Goal: Navigation & Orientation: Understand site structure

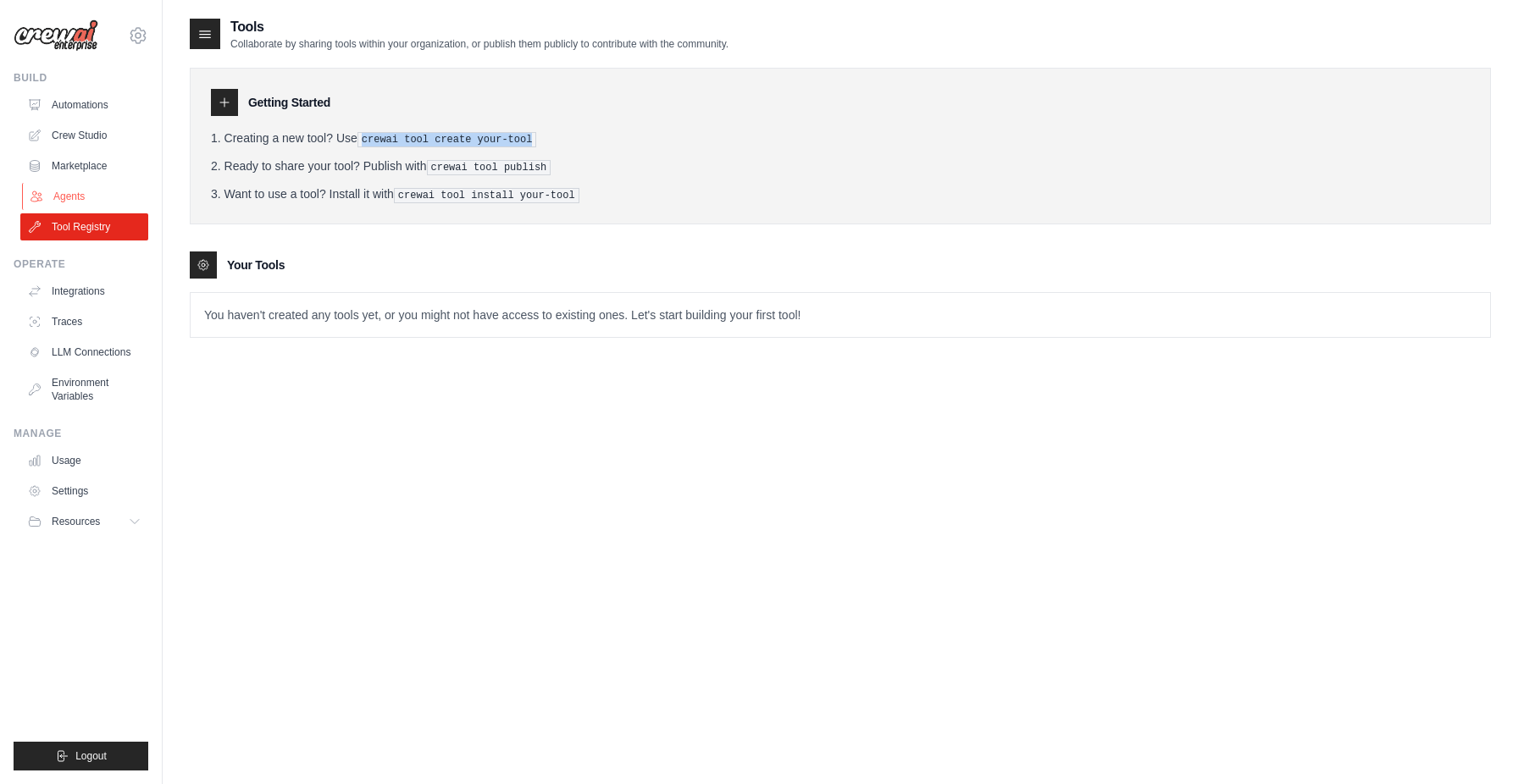
click at [96, 197] on link "Agents" at bounding box center [86, 196] width 128 height 27
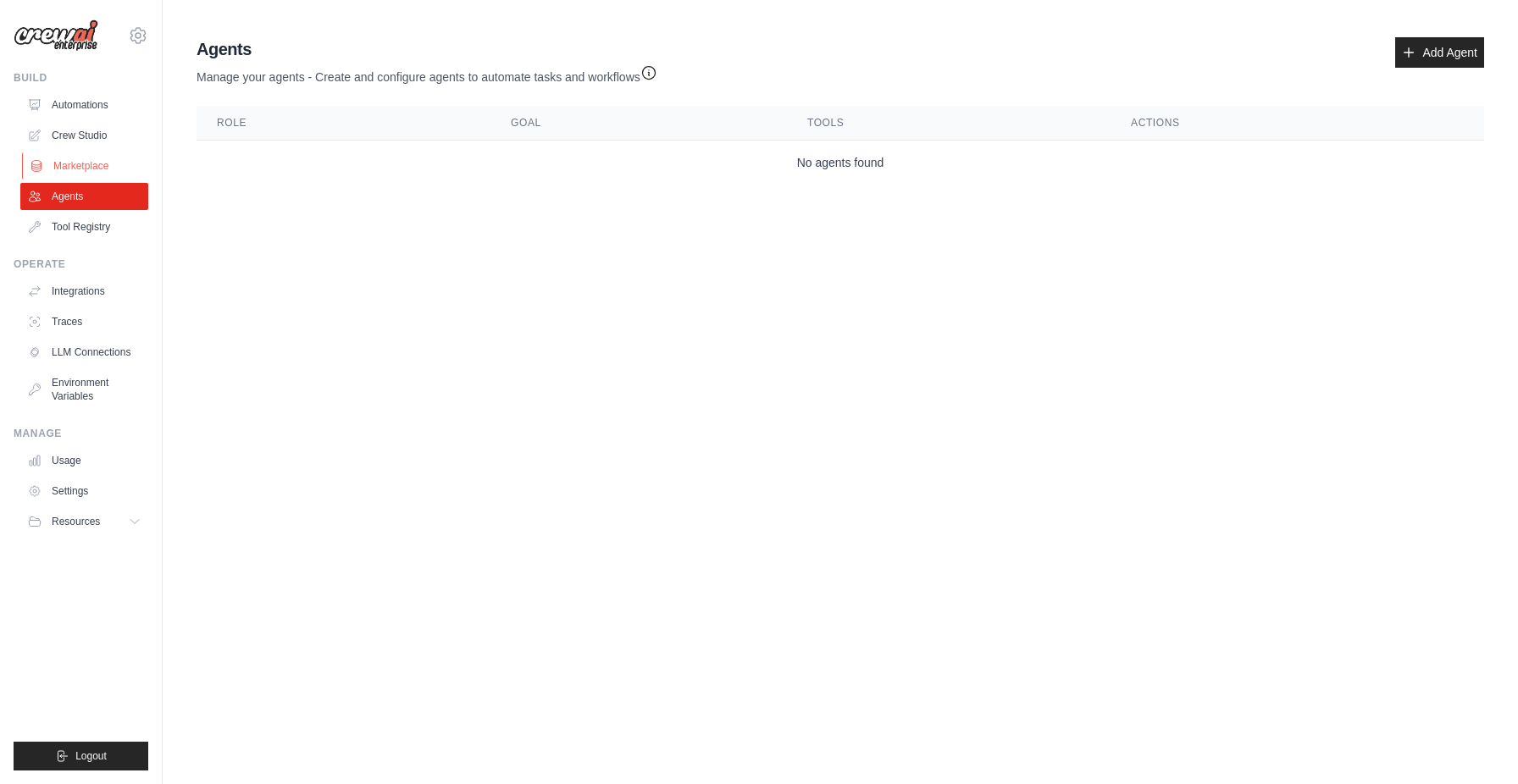
click at [77, 167] on link "Marketplace" at bounding box center [86, 167] width 128 height 27
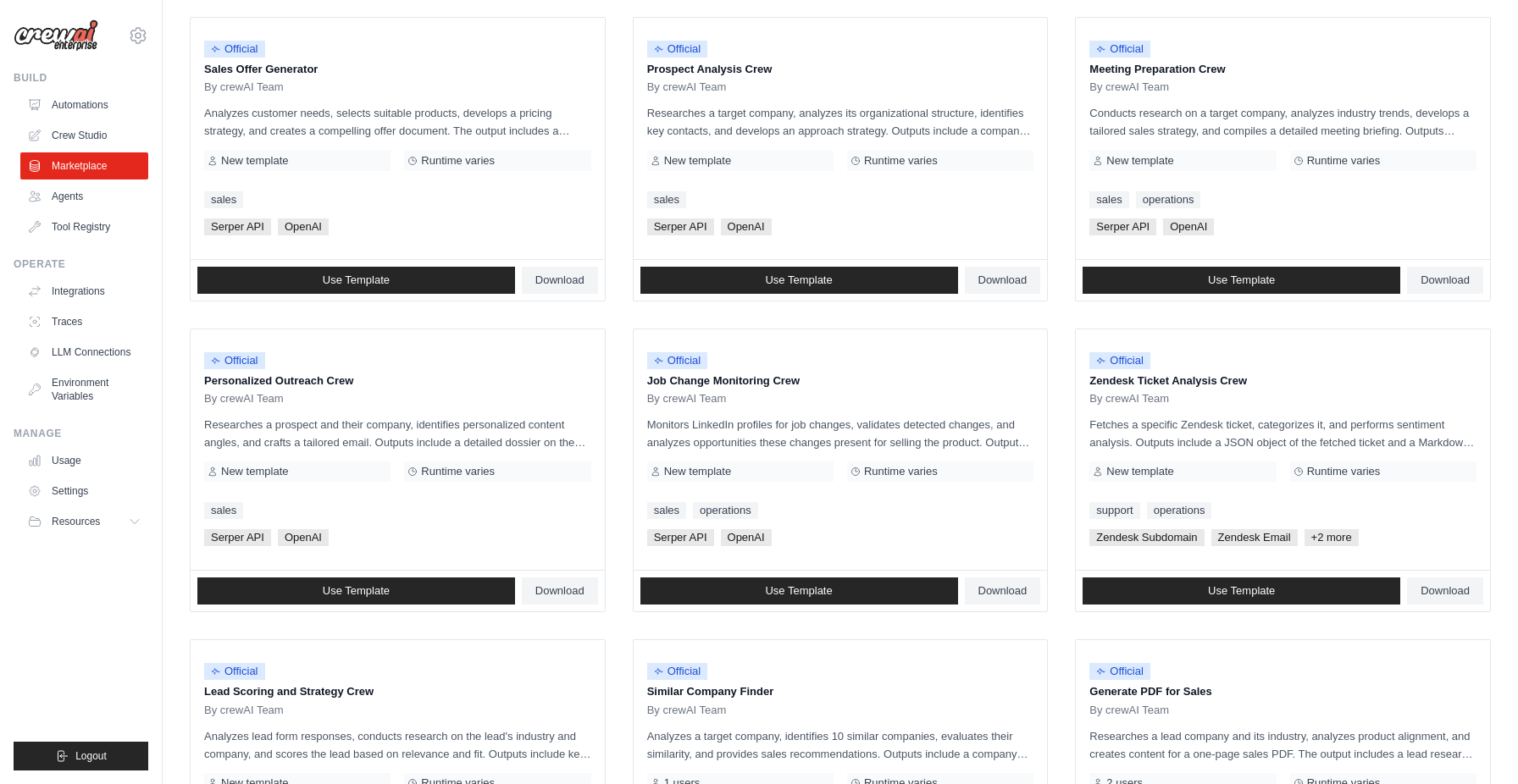
scroll to position [785, 0]
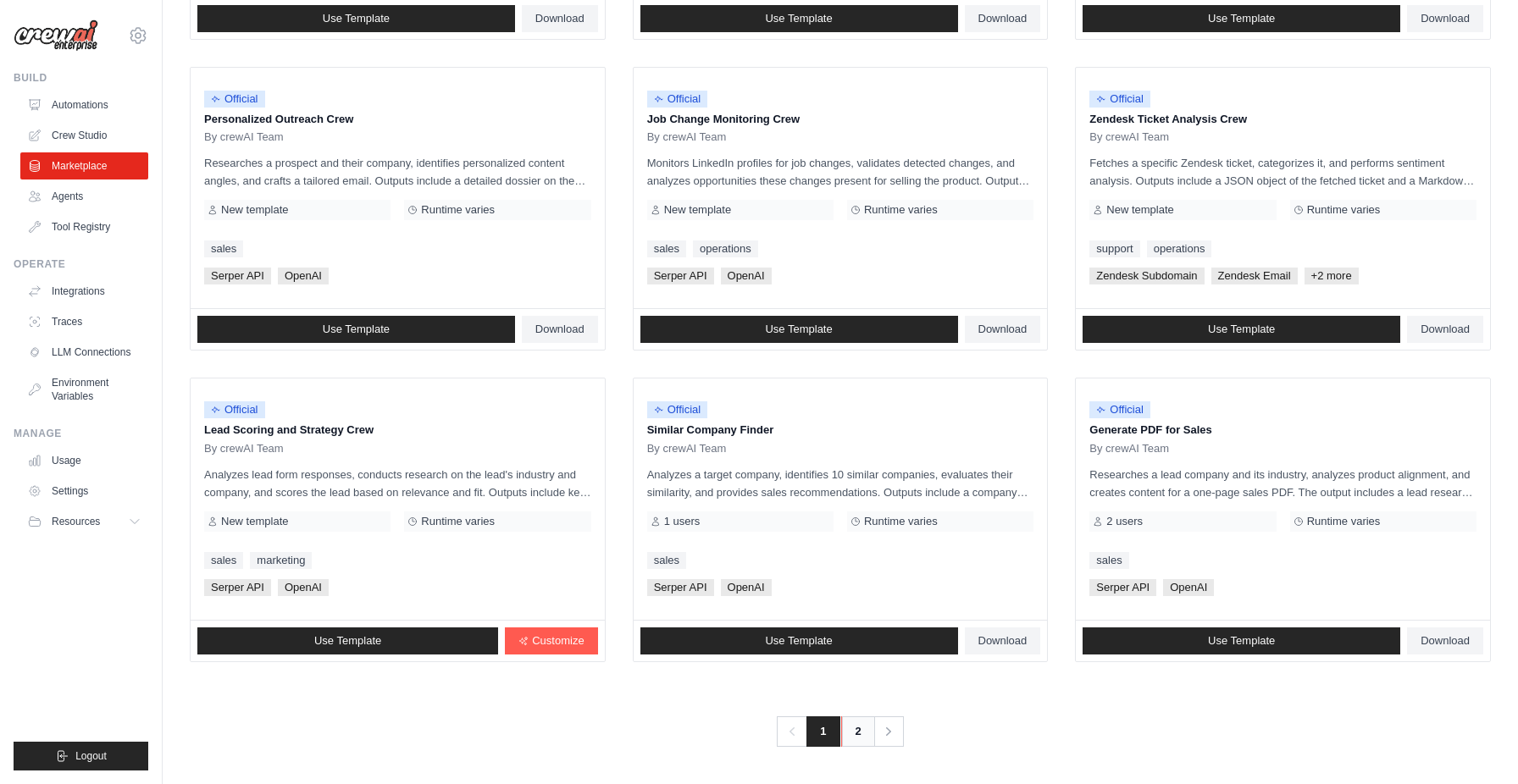
click at [851, 739] on link "2" at bounding box center [859, 732] width 34 height 31
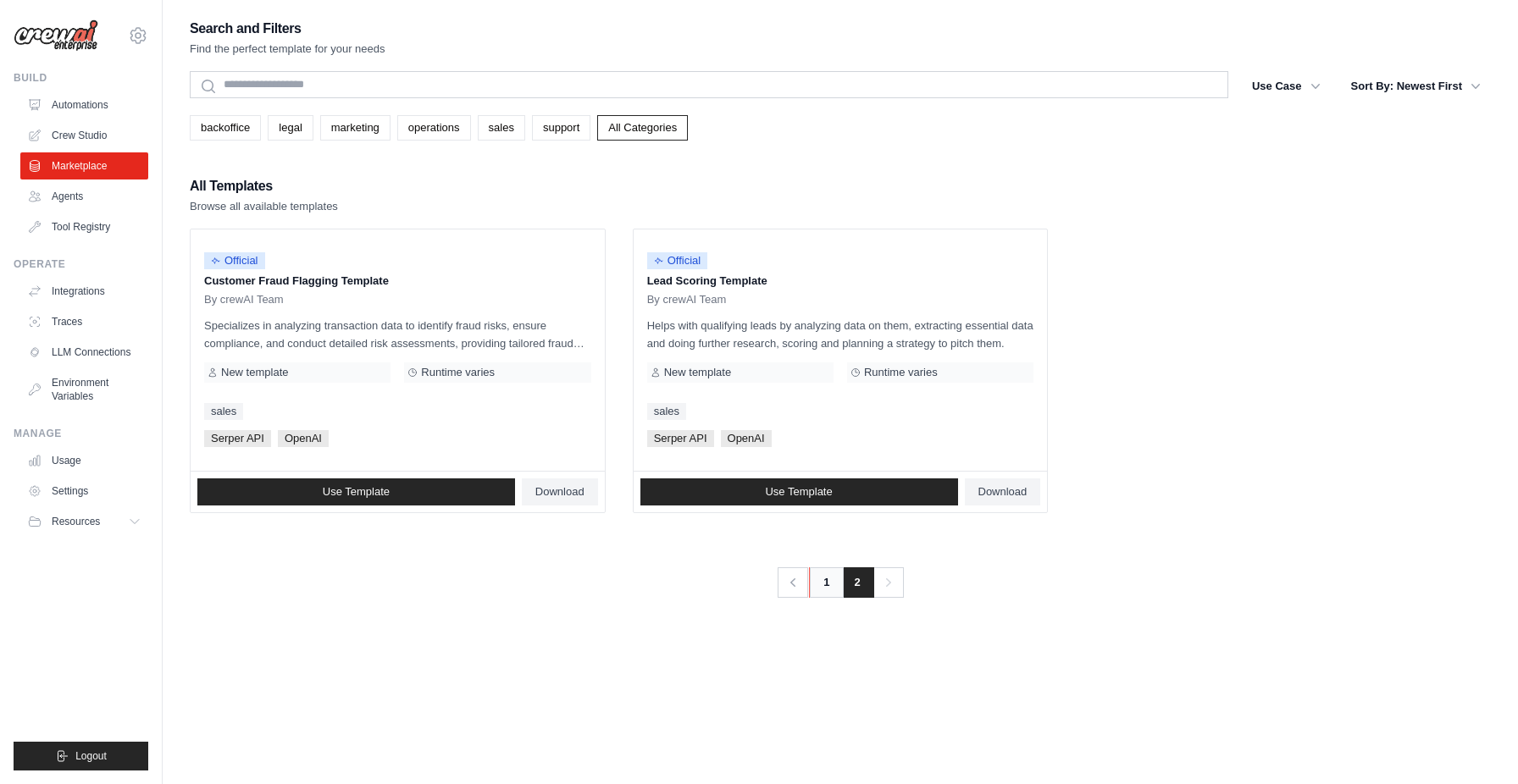
click at [826, 590] on link "1" at bounding box center [826, 583] width 34 height 31
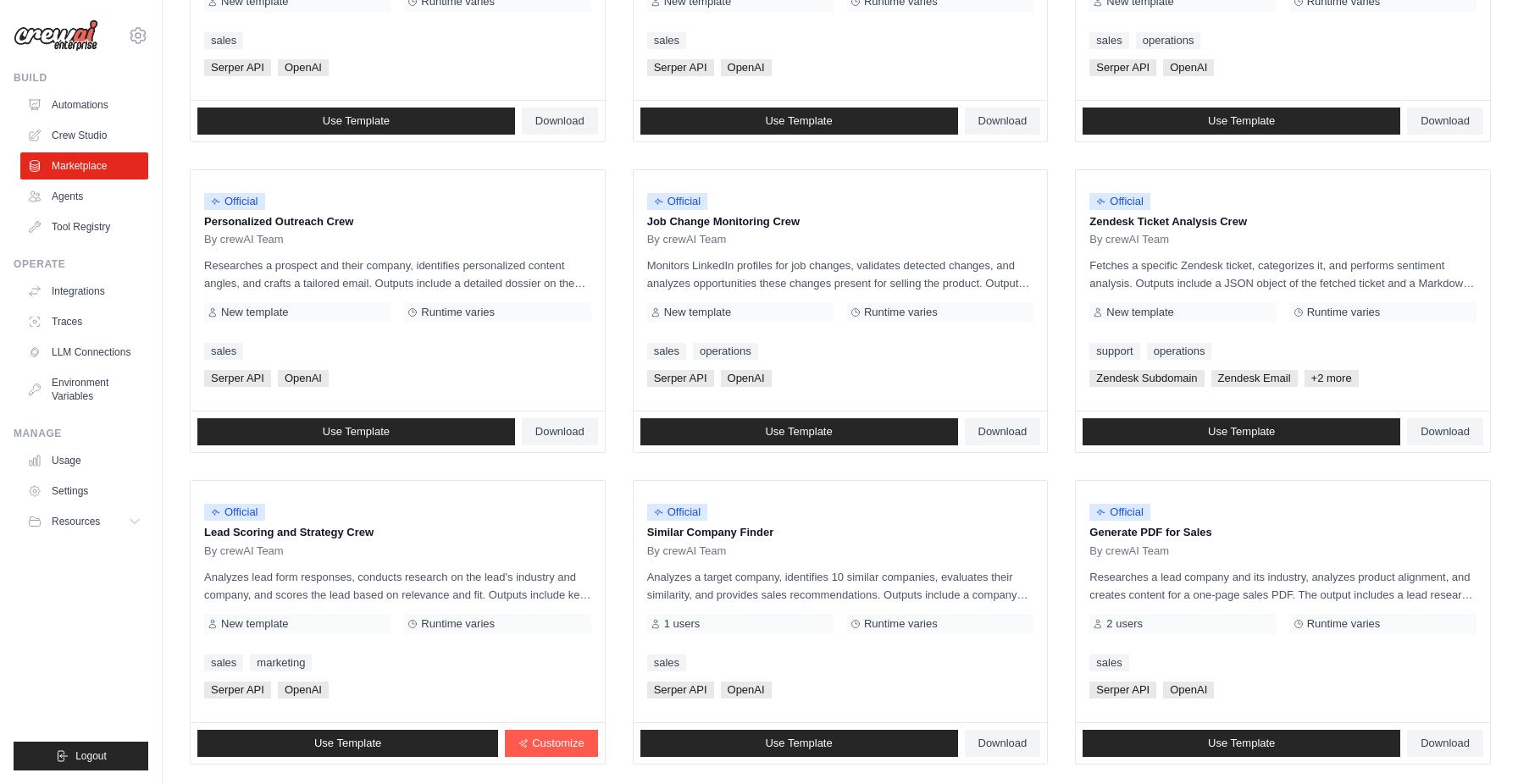
scroll to position [785, 0]
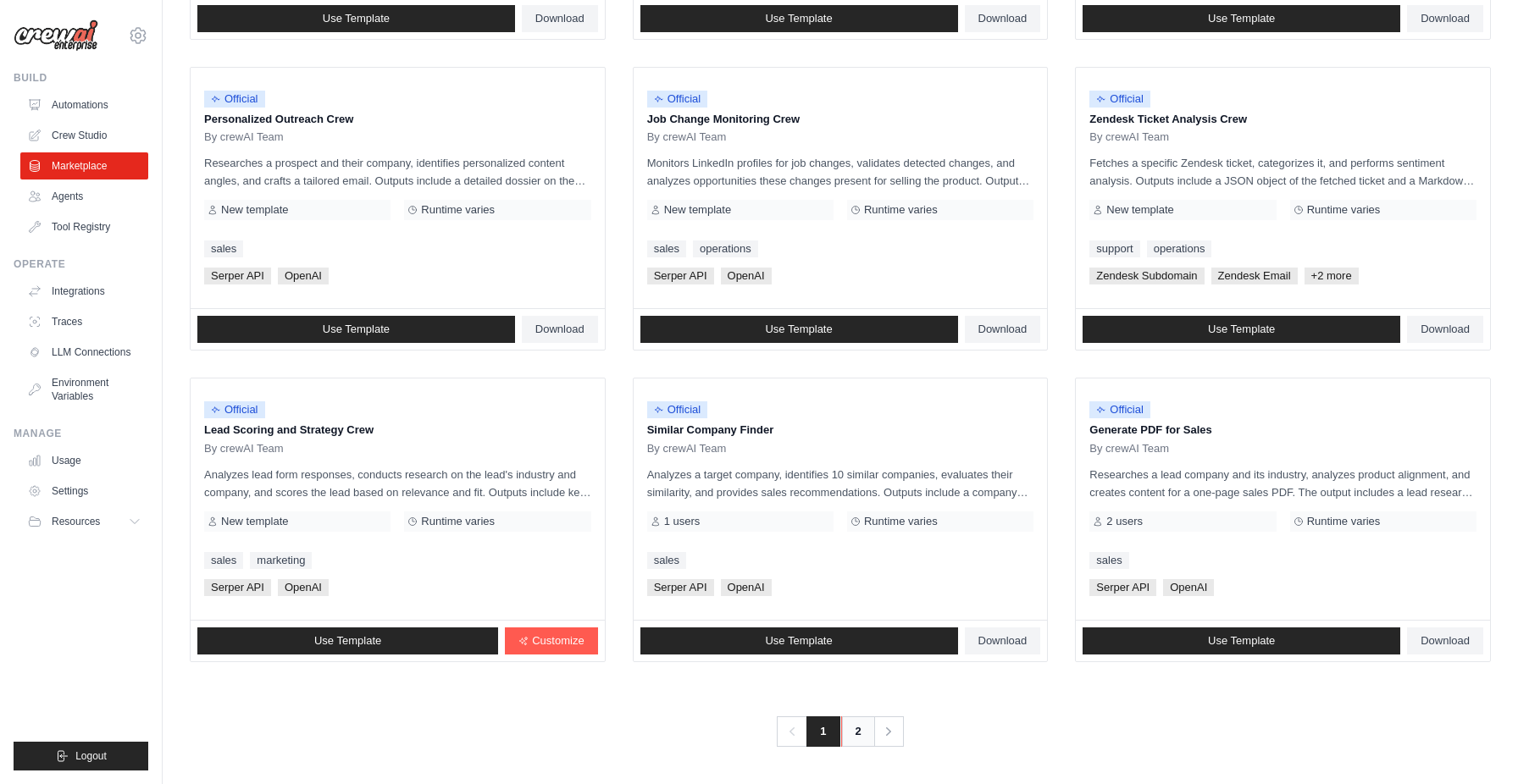
click at [855, 736] on link "2" at bounding box center [859, 732] width 34 height 31
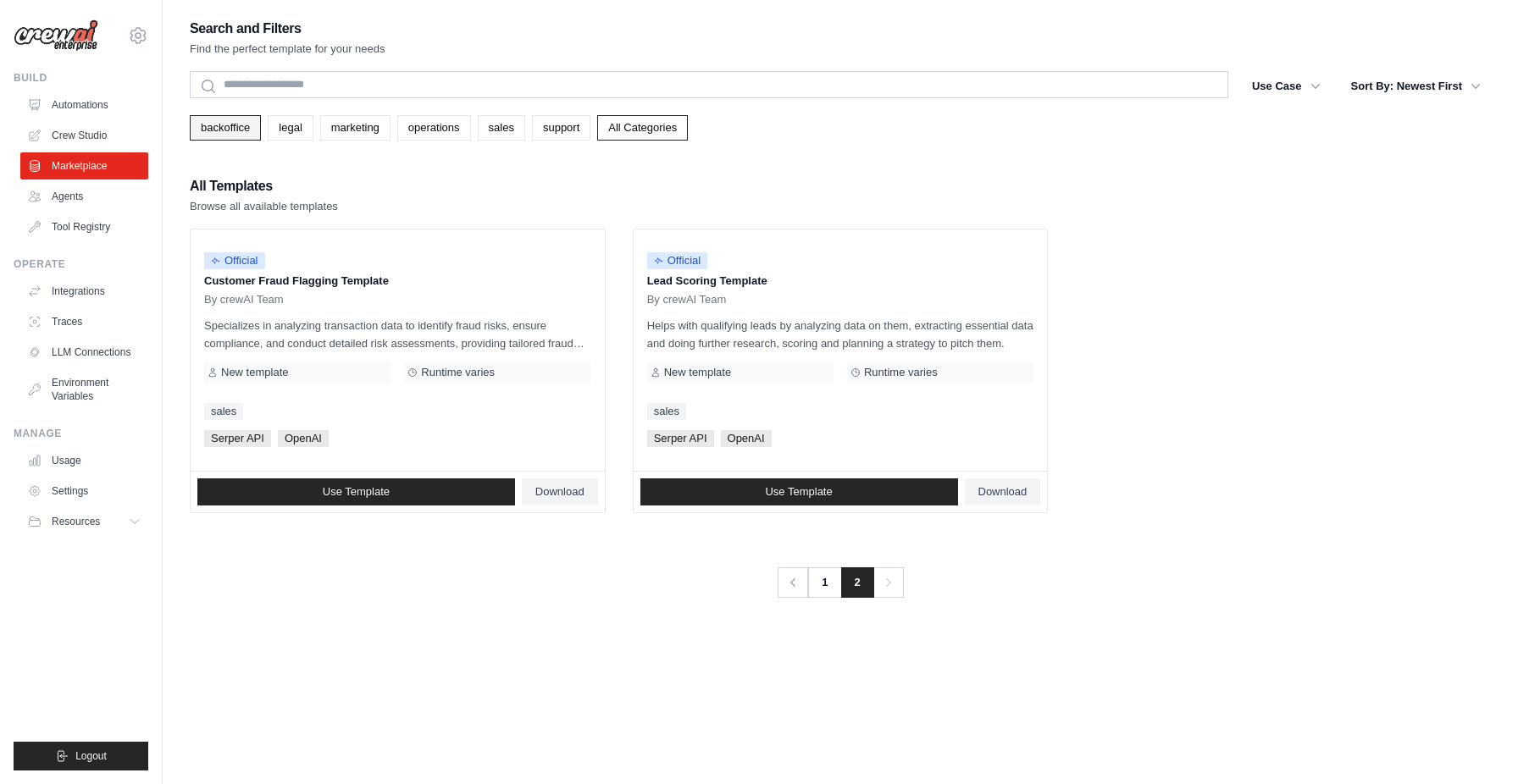
click at [236, 122] on link "backoffice" at bounding box center [225, 128] width 71 height 26
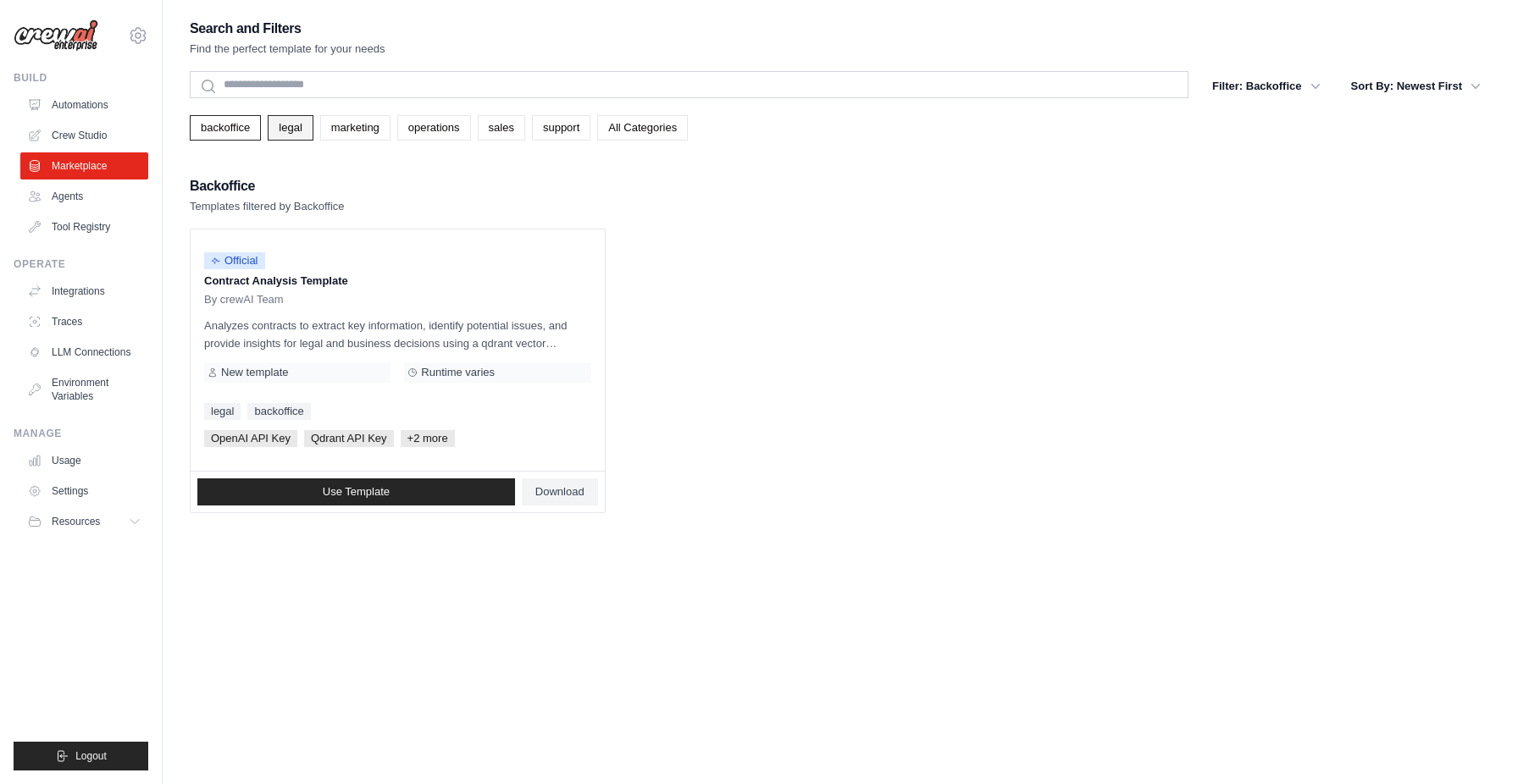
click at [295, 127] on link "legal" at bounding box center [290, 128] width 45 height 26
click at [333, 130] on link "marketing" at bounding box center [355, 128] width 70 height 26
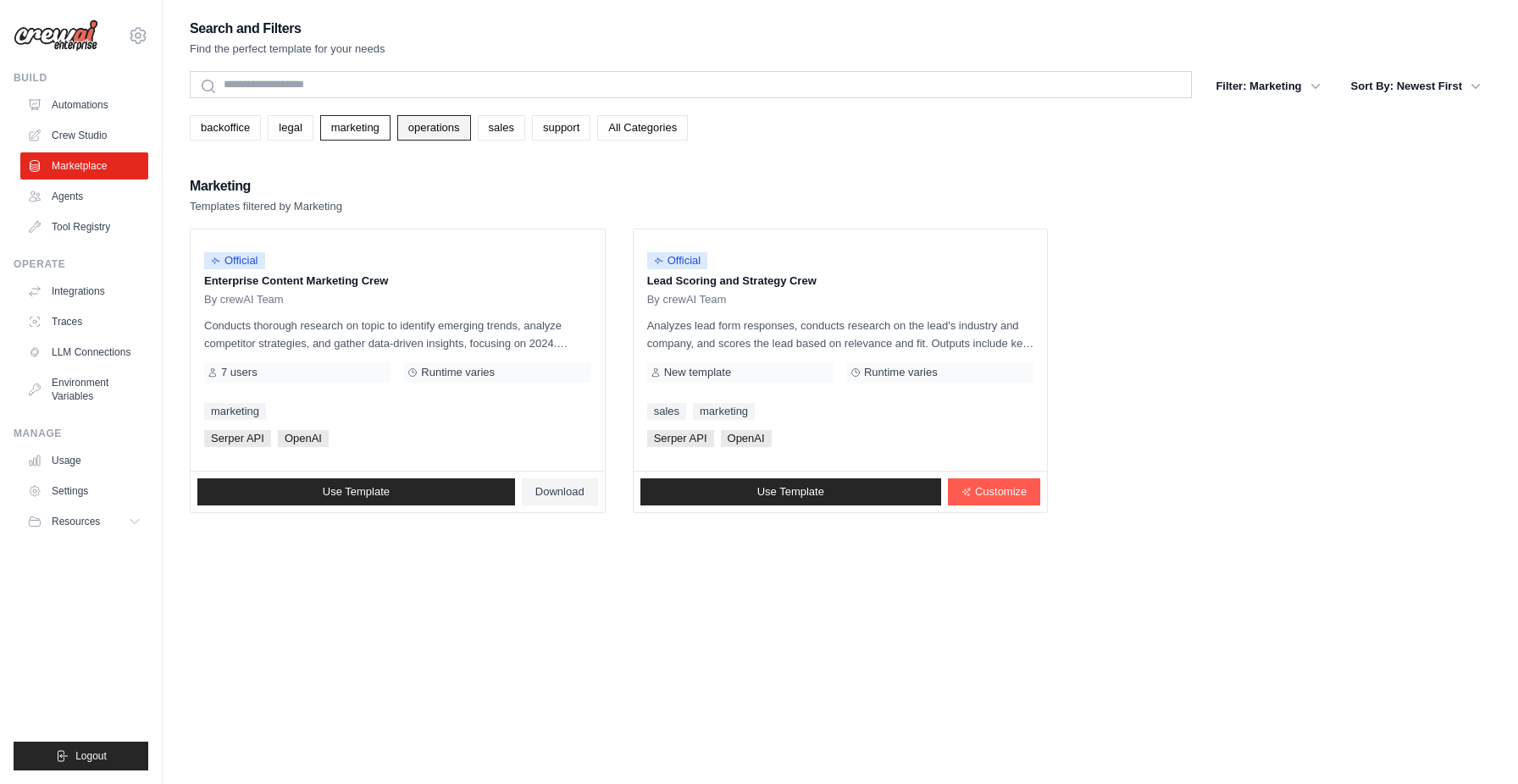
click at [436, 136] on link "operations" at bounding box center [434, 128] width 73 height 26
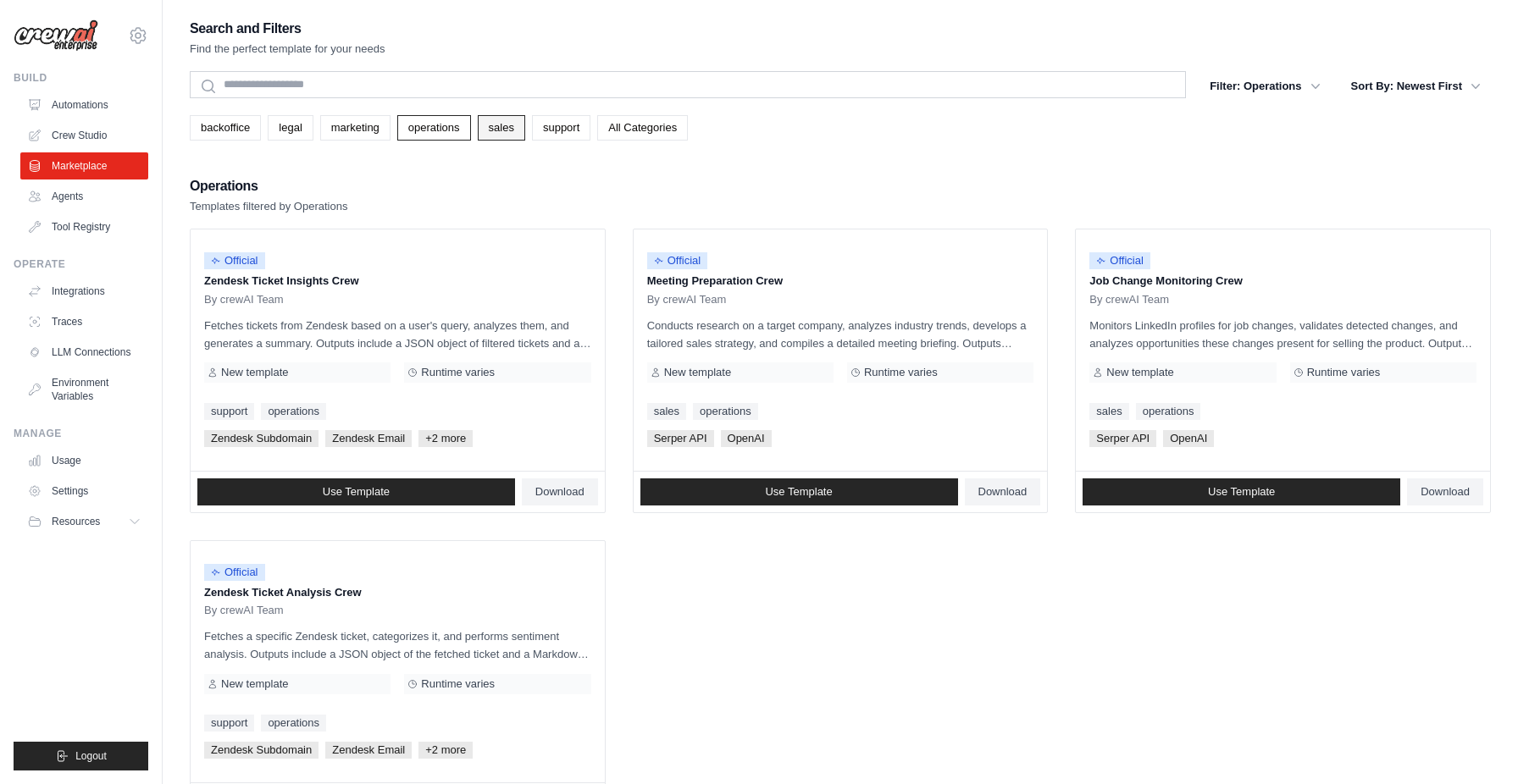
click at [479, 130] on link "sales" at bounding box center [501, 128] width 48 height 26
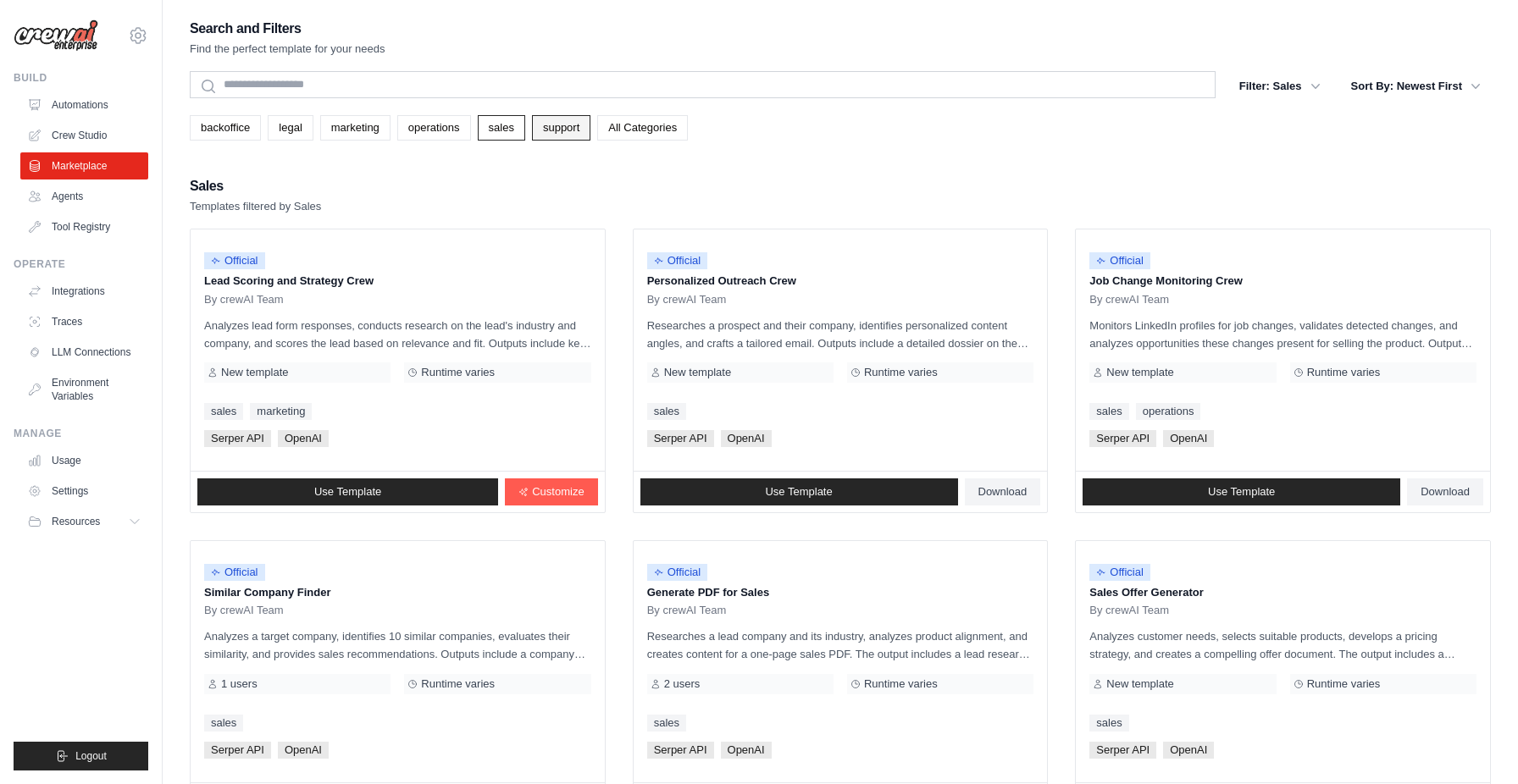
click at [556, 128] on link "support" at bounding box center [561, 128] width 58 height 26
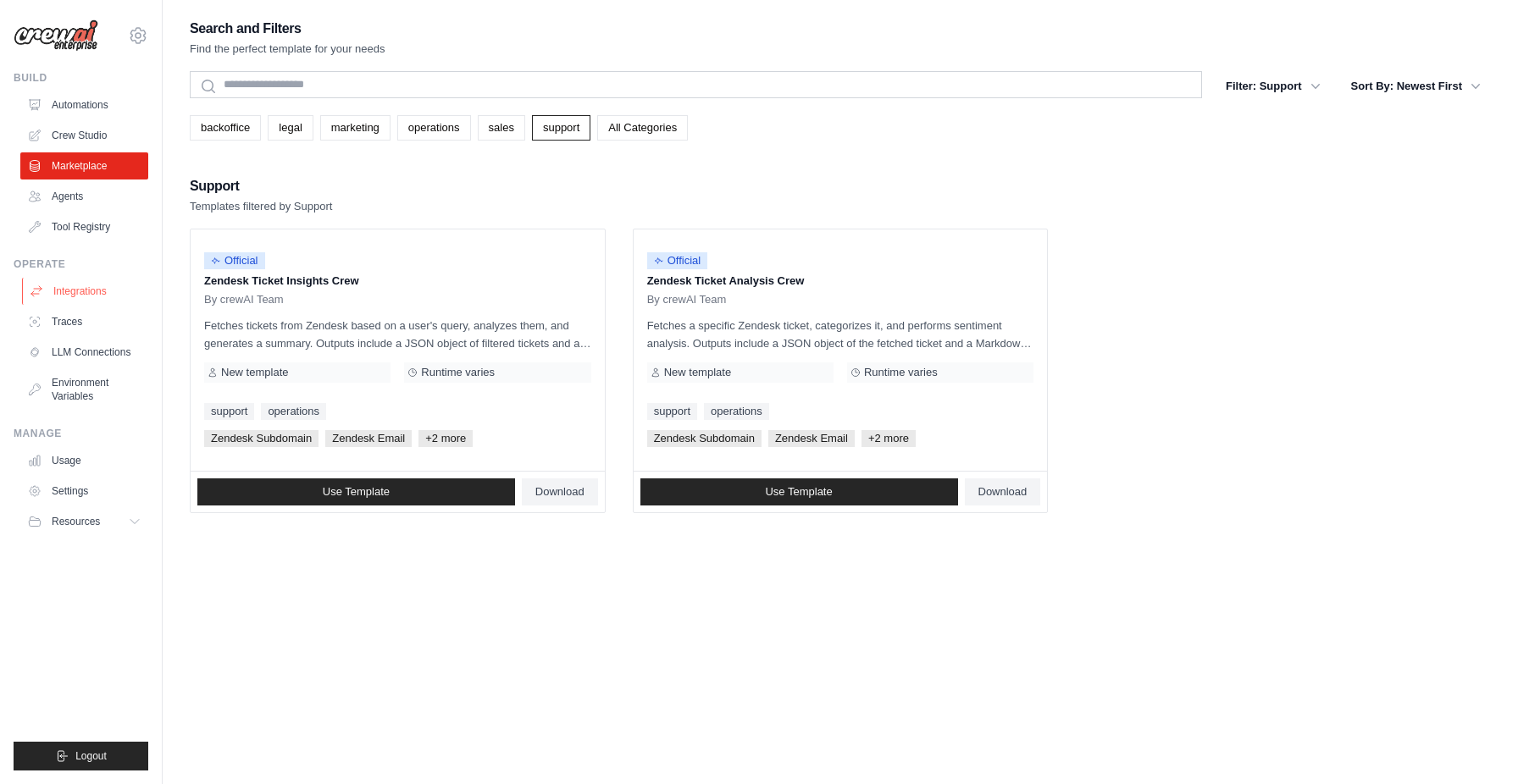
click at [97, 298] on link "Integrations" at bounding box center [86, 291] width 128 height 27
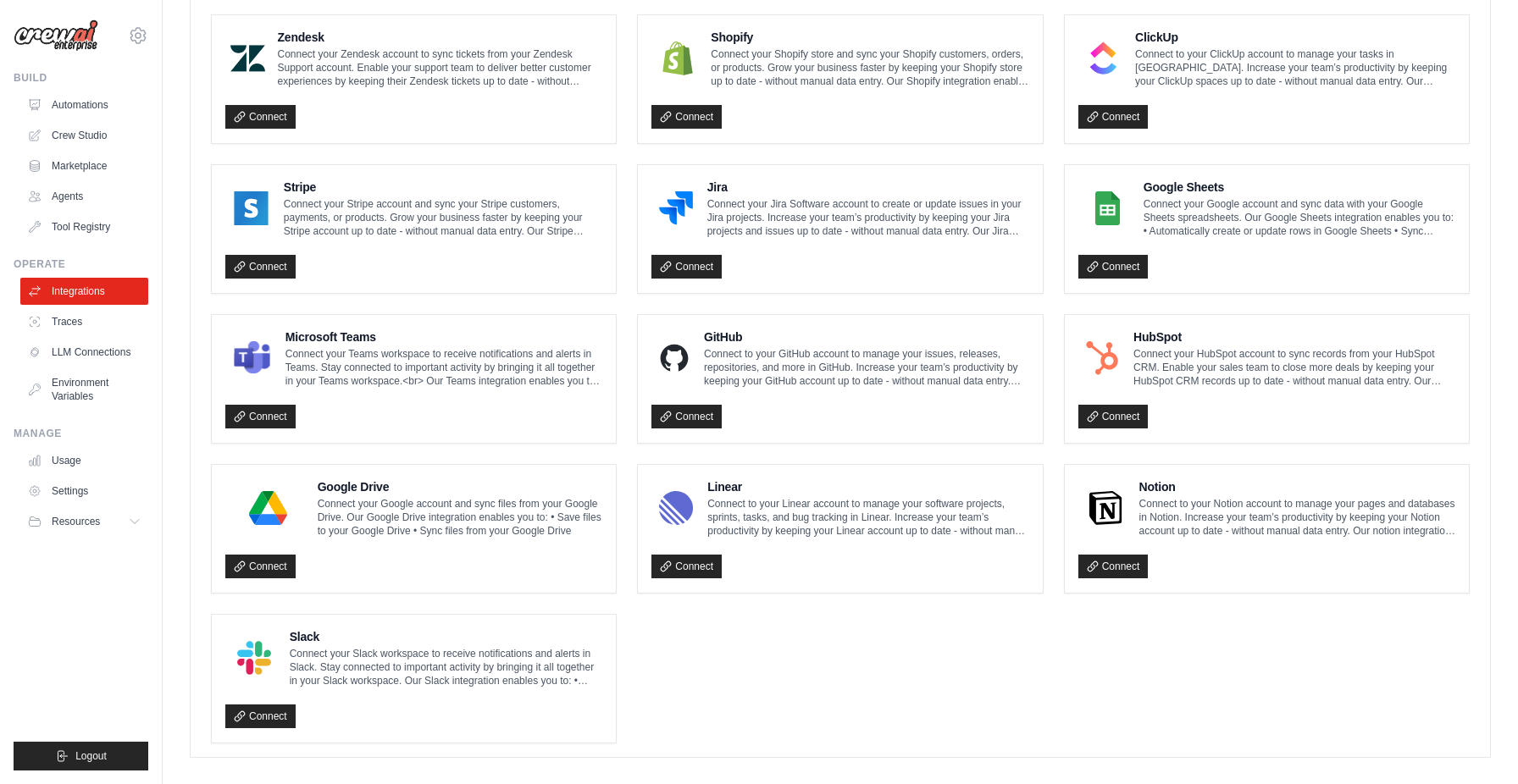
scroll to position [804, 0]
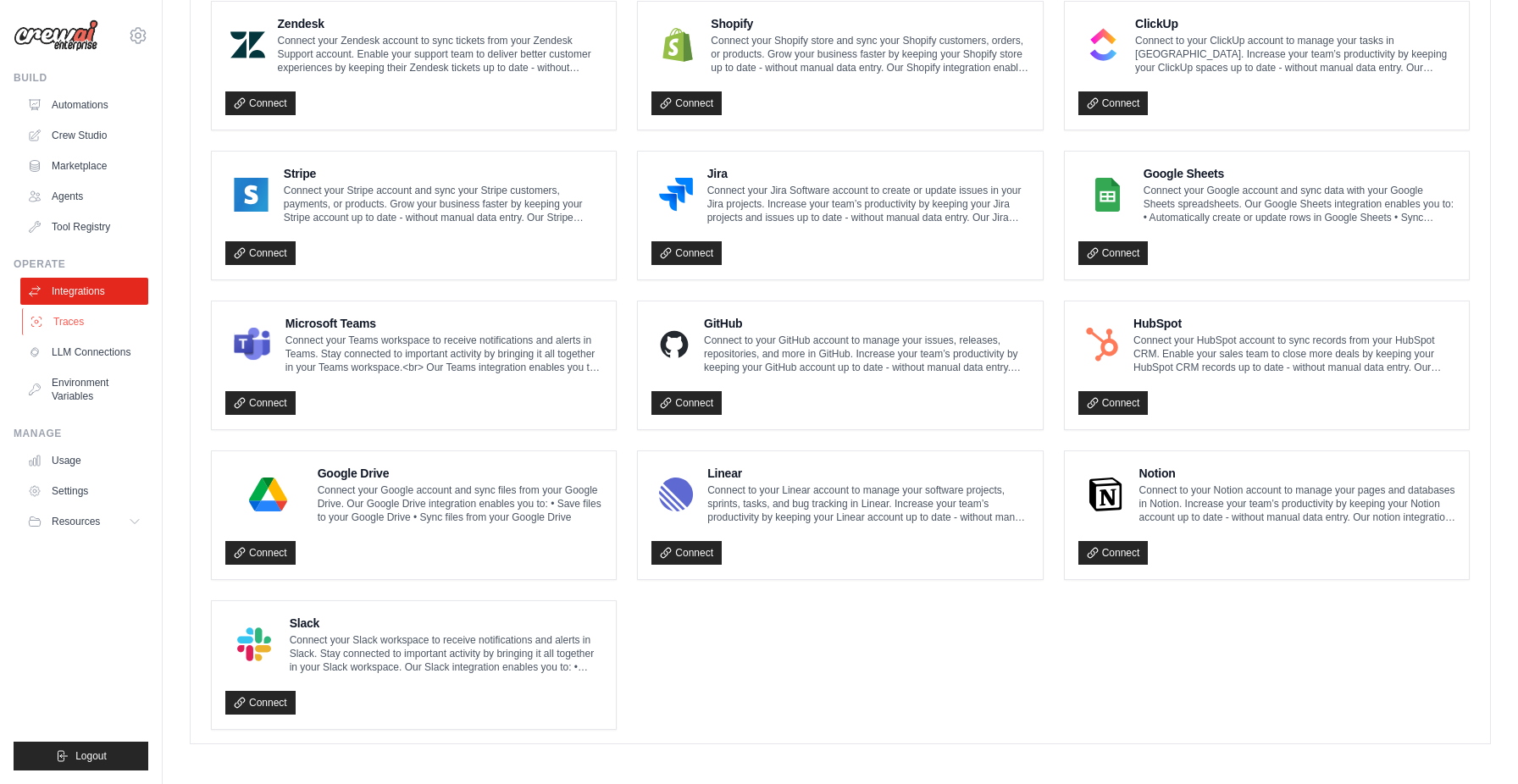
click at [123, 325] on link "Traces" at bounding box center [86, 322] width 128 height 27
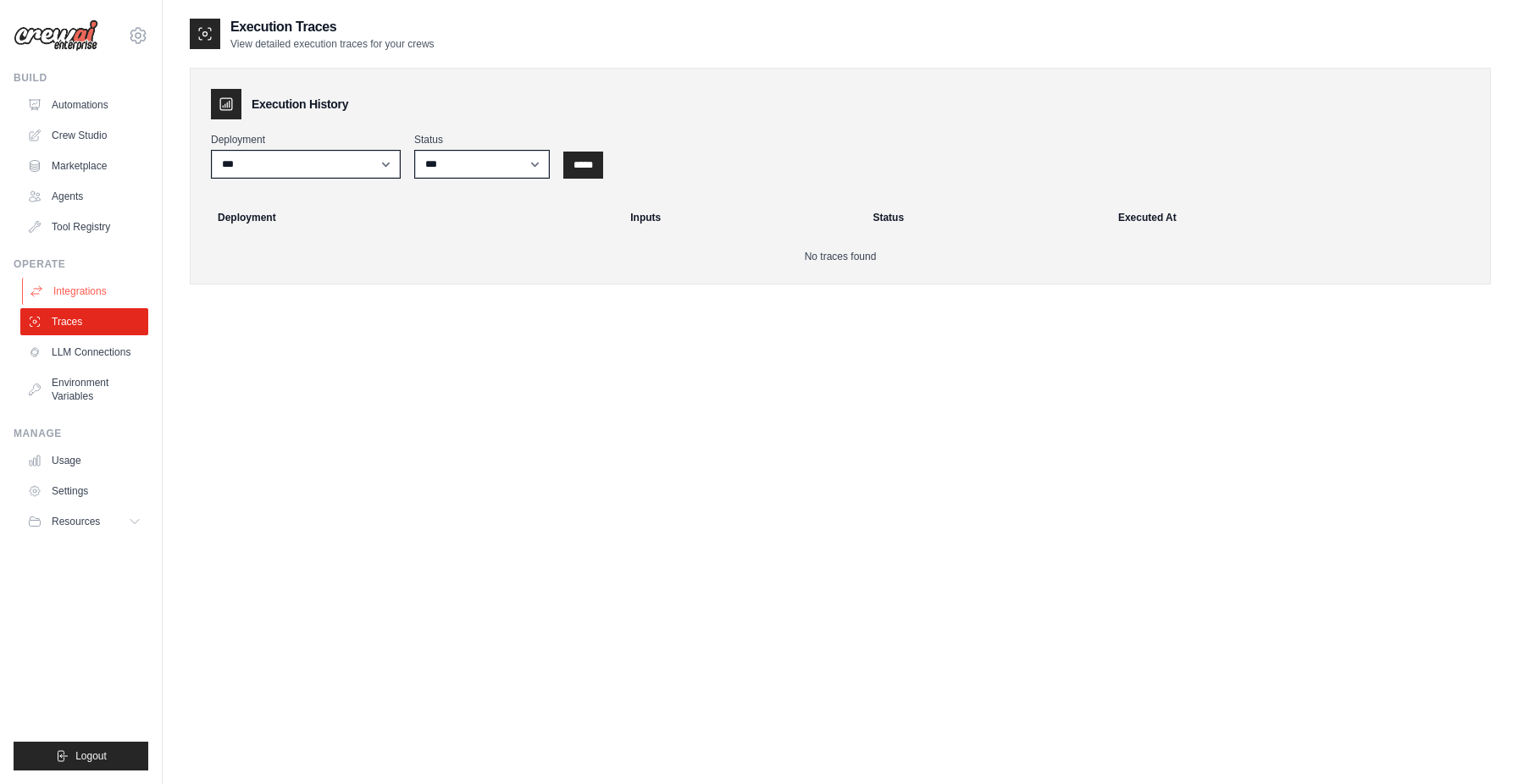
click at [103, 293] on link "Integrations" at bounding box center [86, 291] width 128 height 27
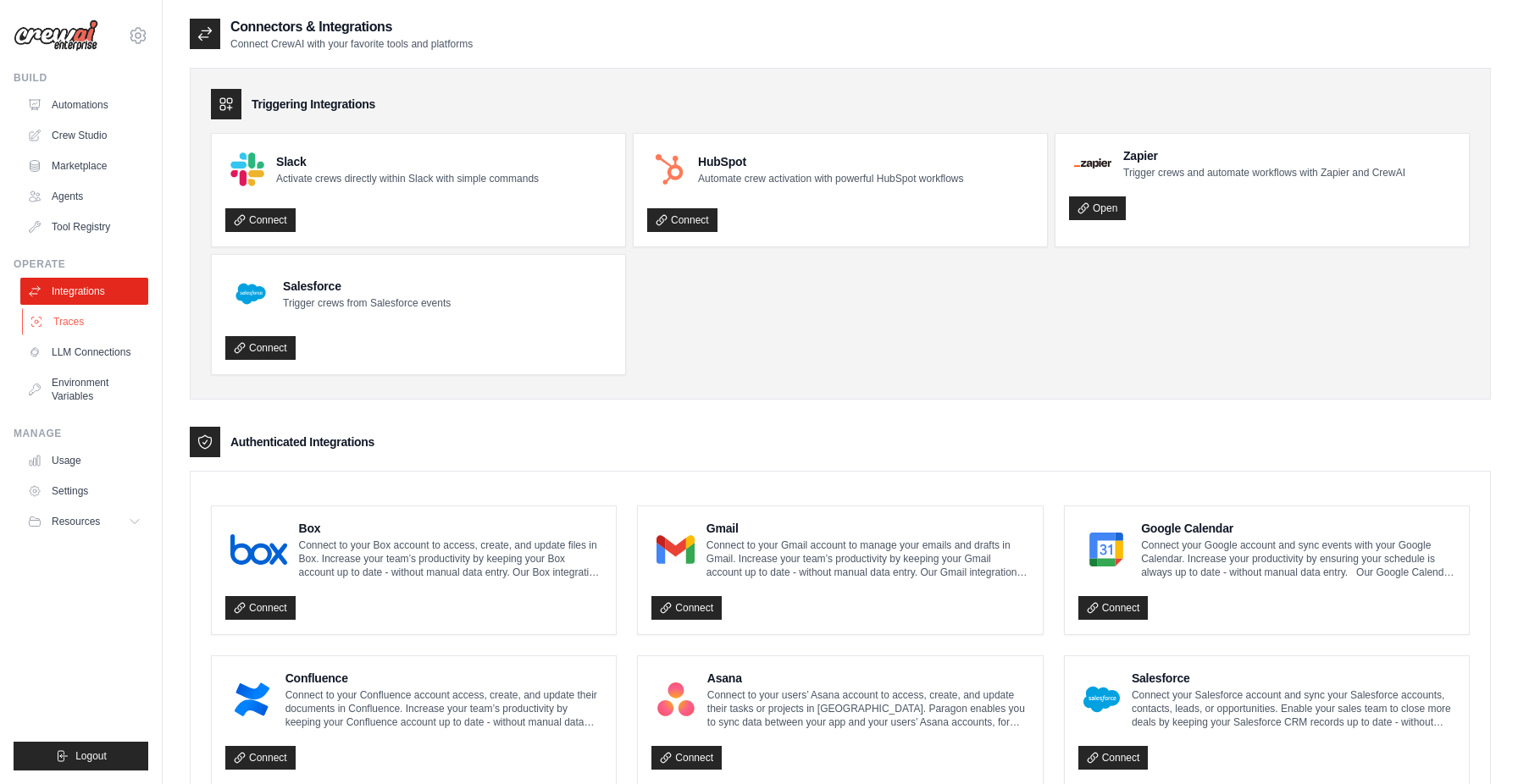
click at [106, 323] on link "Traces" at bounding box center [86, 322] width 128 height 27
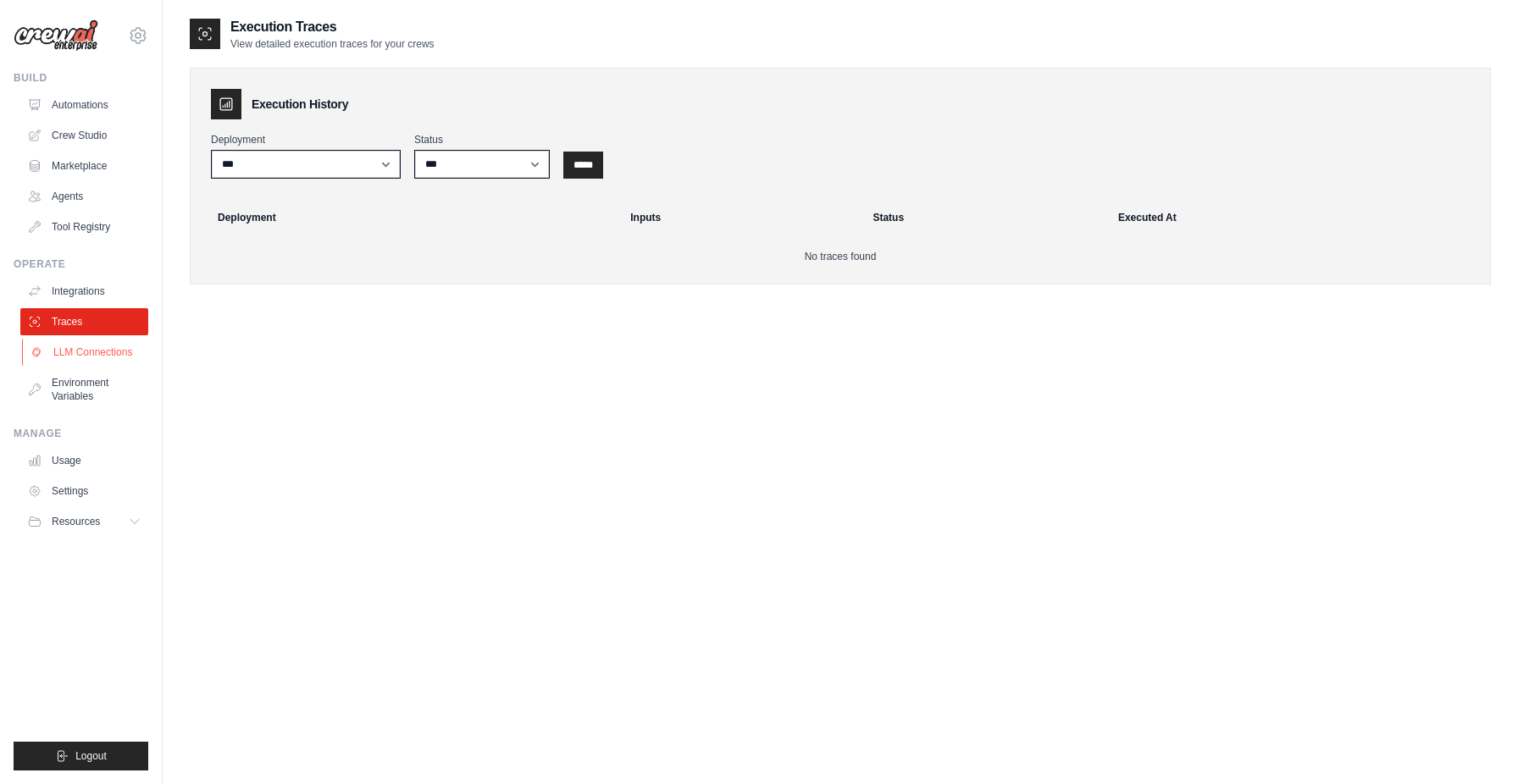
click at [91, 348] on link "LLM Connections" at bounding box center [86, 353] width 128 height 27
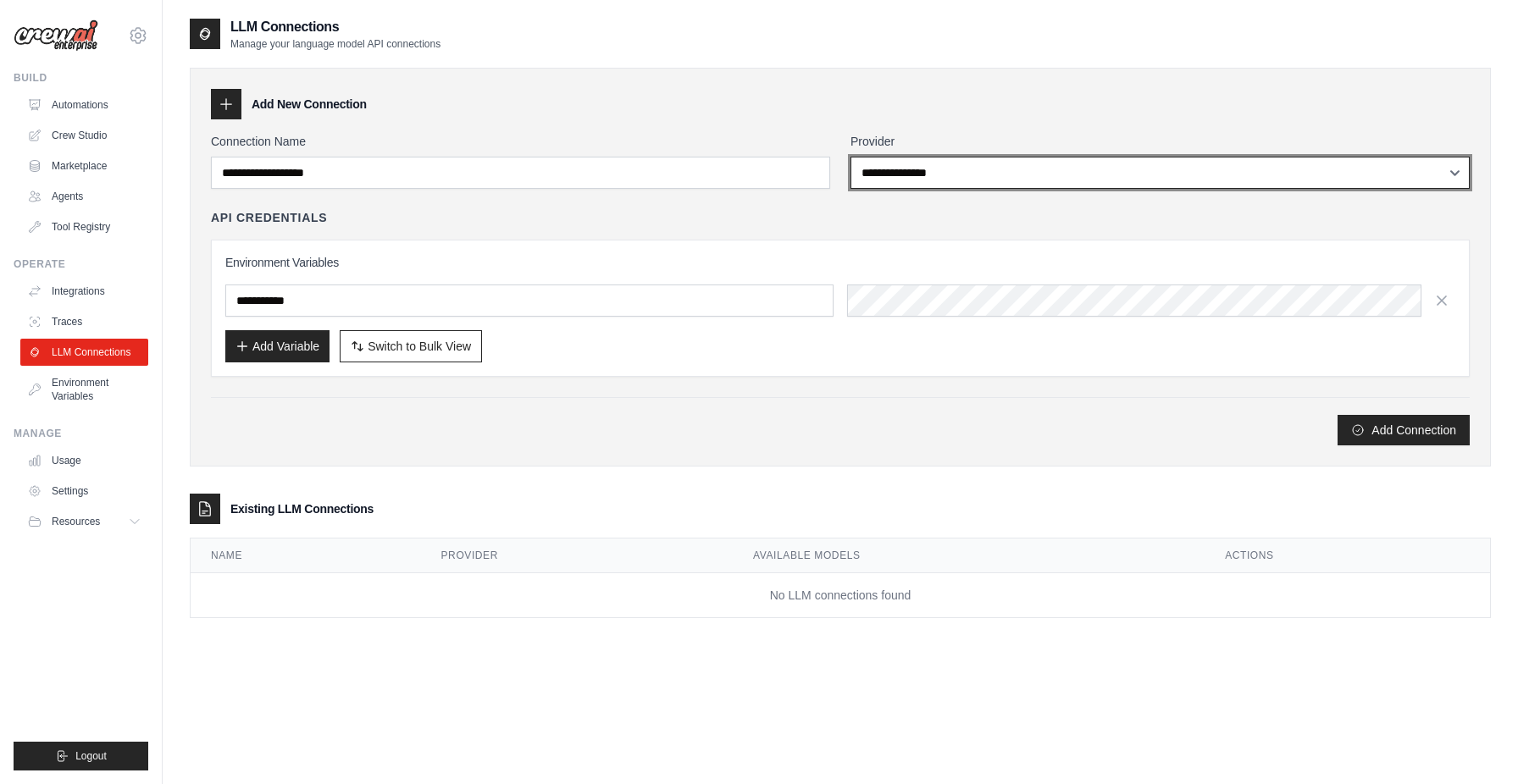
click at [1028, 184] on select "**********" at bounding box center [1160, 173] width 619 height 32
click at [851, 156] on select "**********" at bounding box center [1160, 173] width 619 height 32
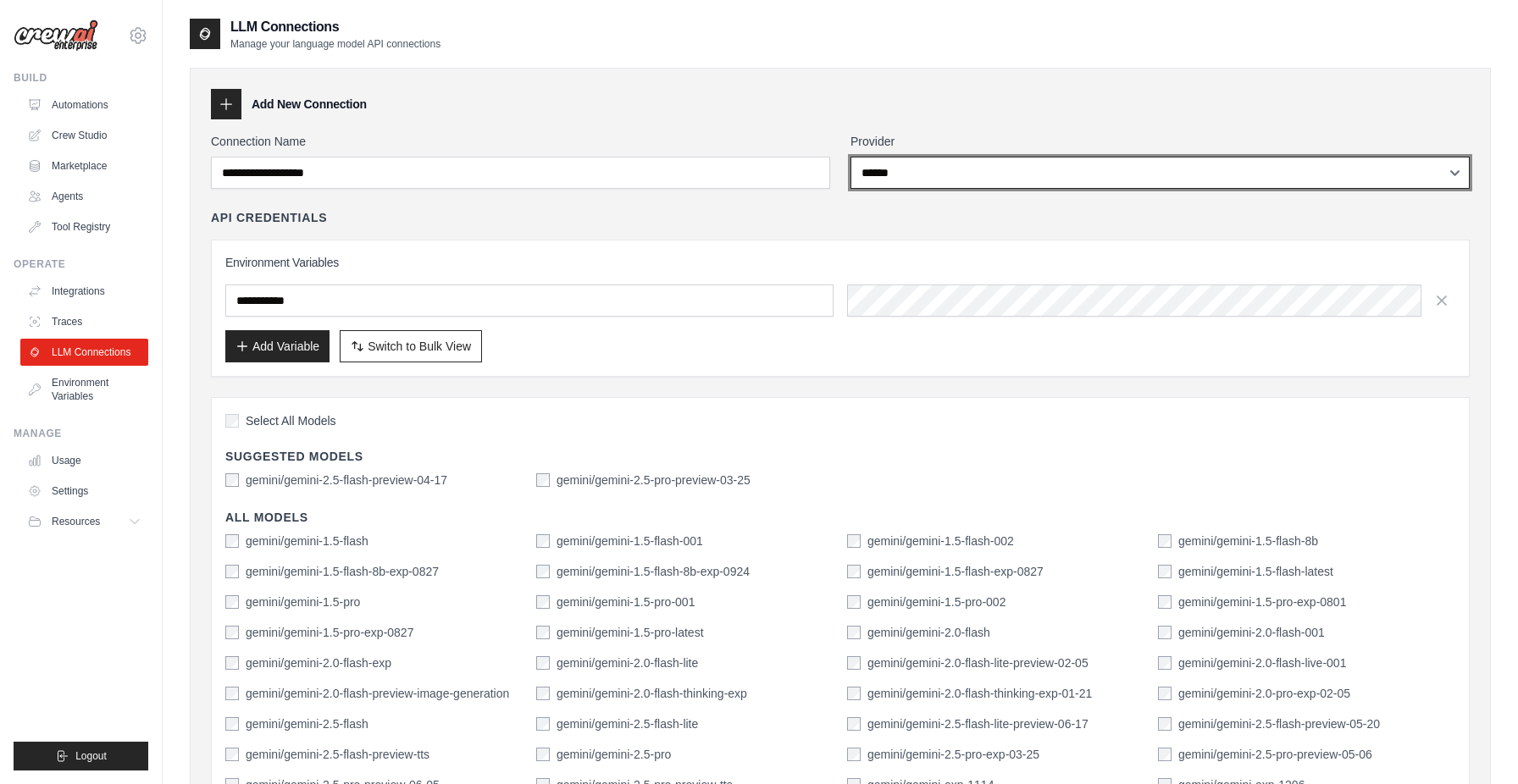
click at [952, 185] on select "**********" at bounding box center [1160, 173] width 619 height 32
select select "******"
click at [851, 156] on select "**********" at bounding box center [1160, 173] width 619 height 32
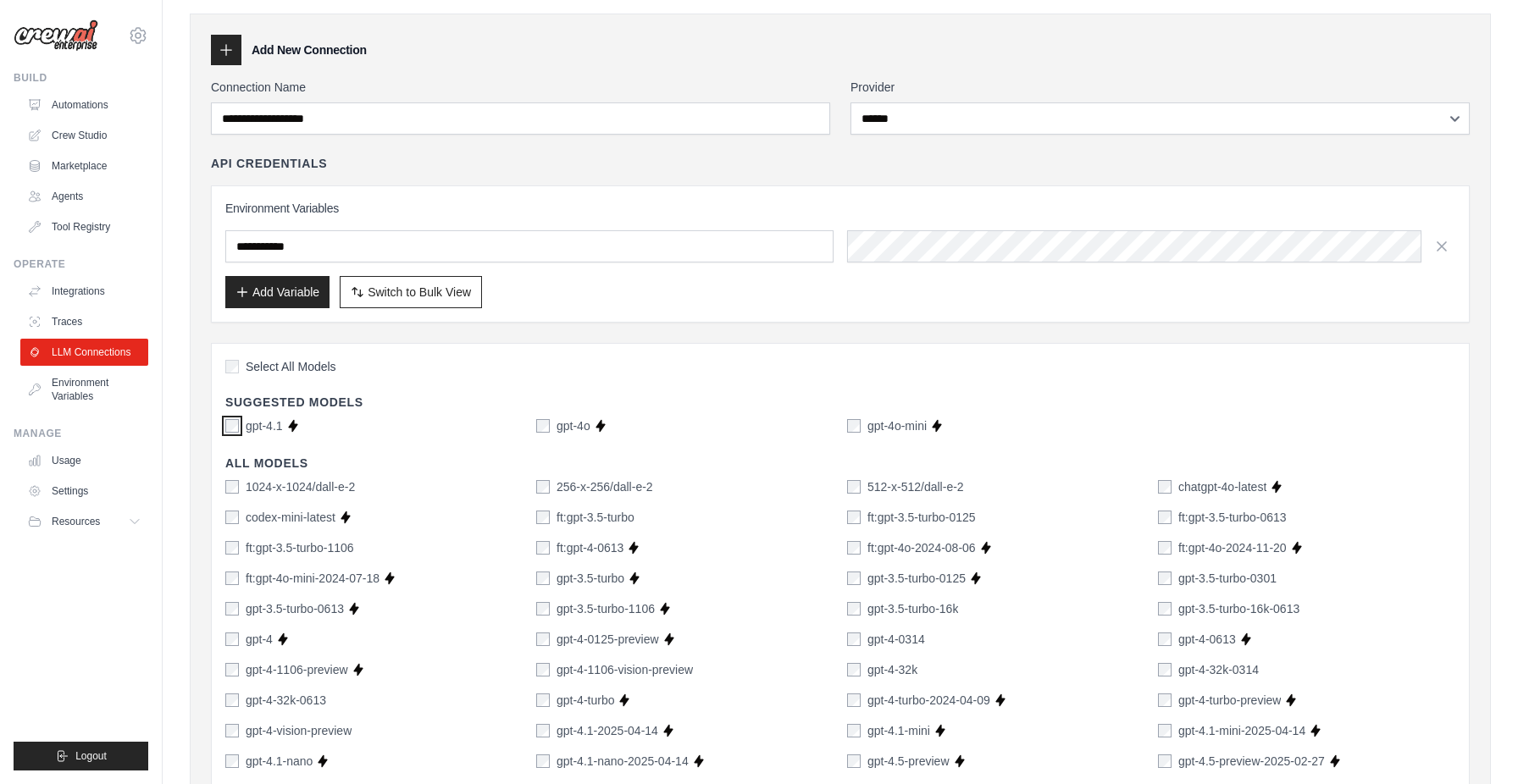
scroll to position [46, 0]
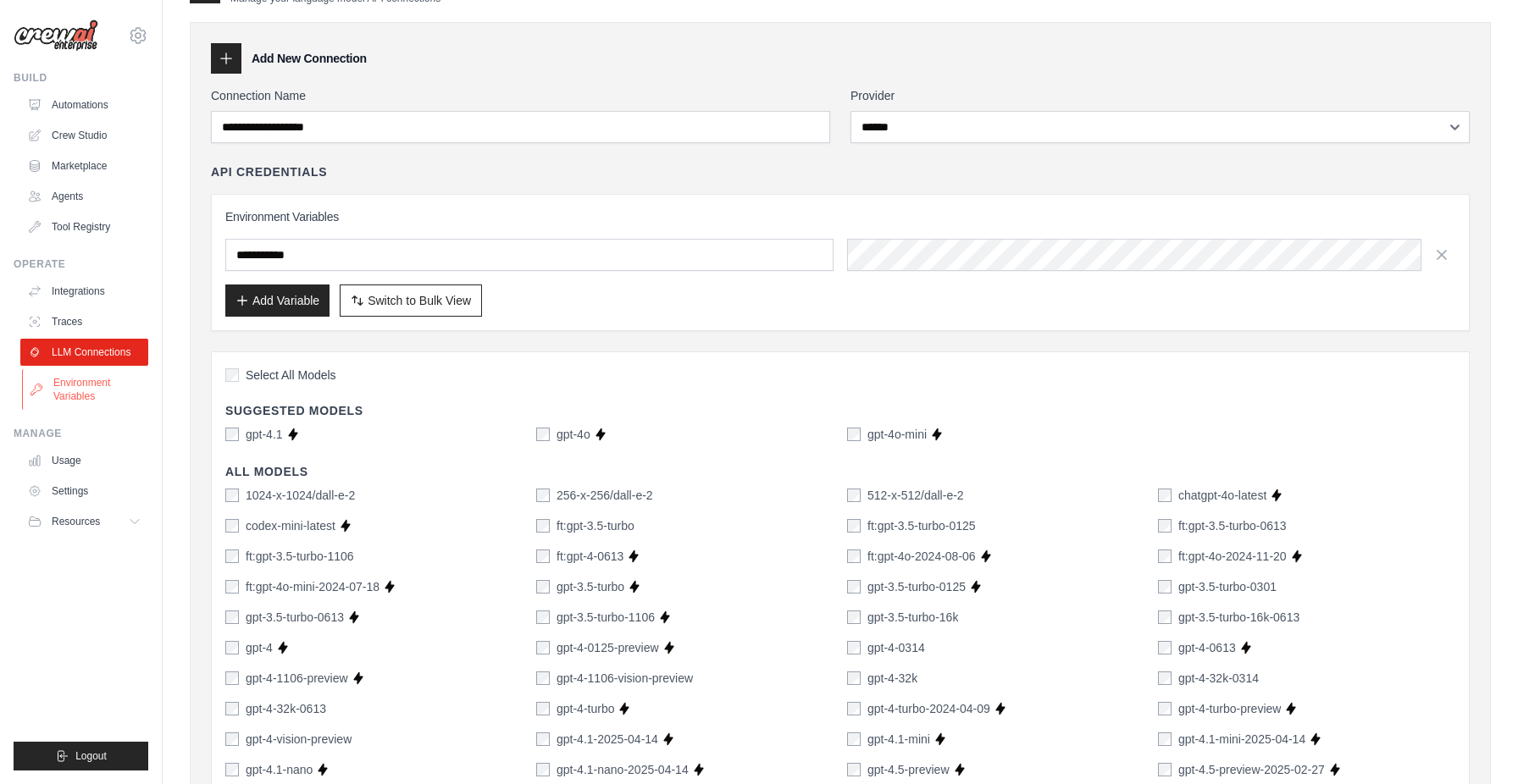
click at [88, 396] on link "Environment Variables" at bounding box center [86, 389] width 128 height 41
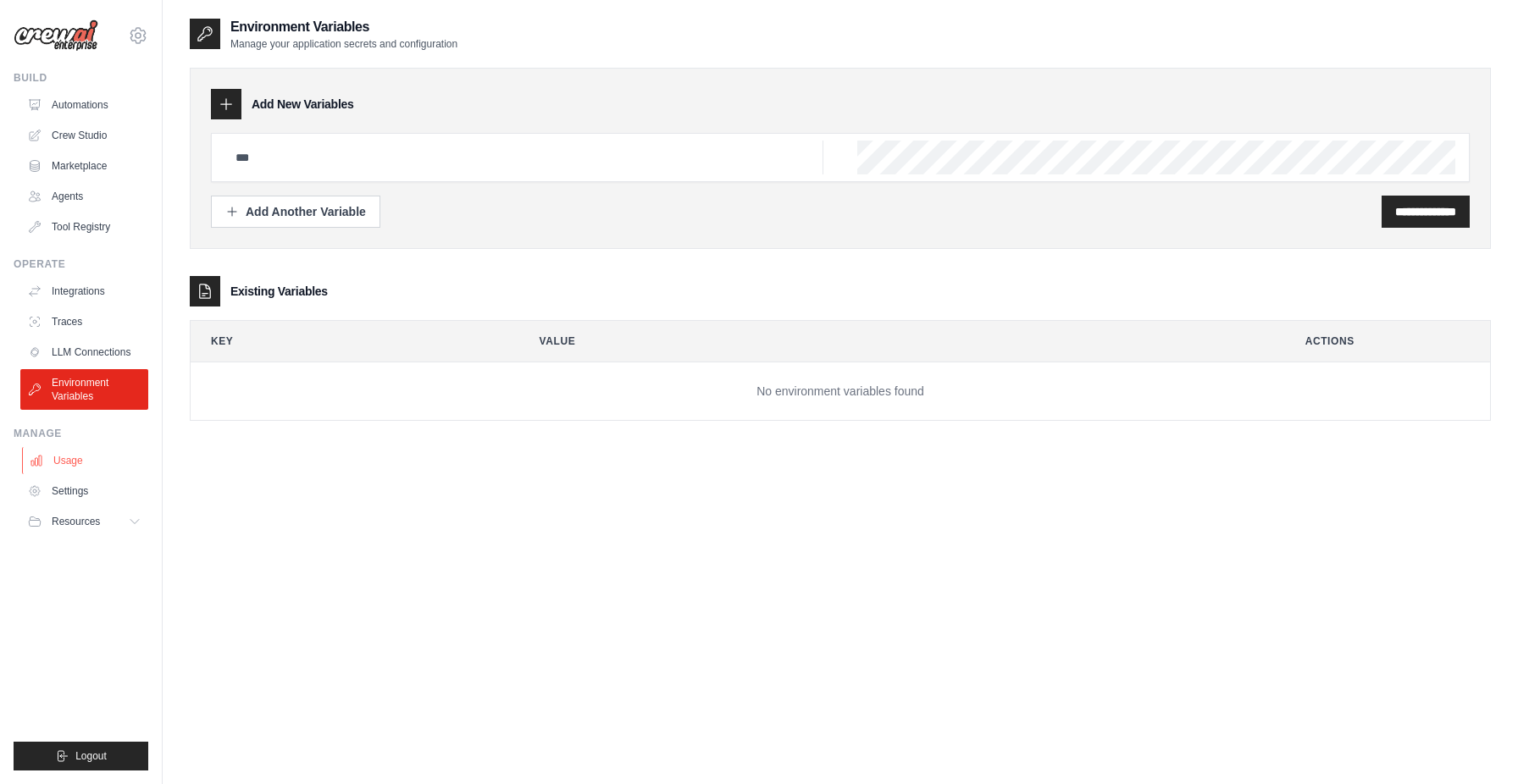
click at [86, 469] on link "Usage" at bounding box center [86, 461] width 128 height 27
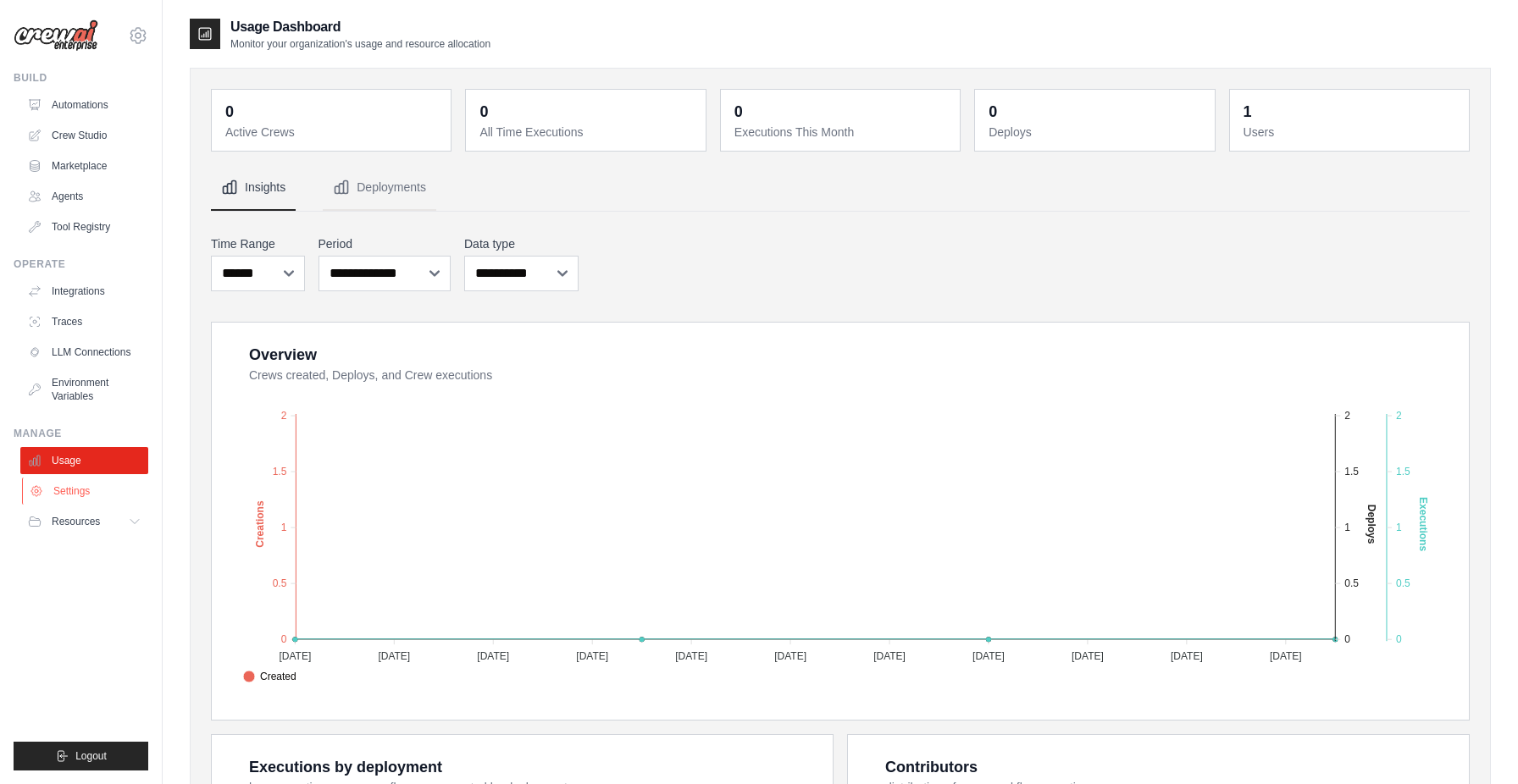
click at [78, 501] on link "Settings" at bounding box center [86, 491] width 128 height 27
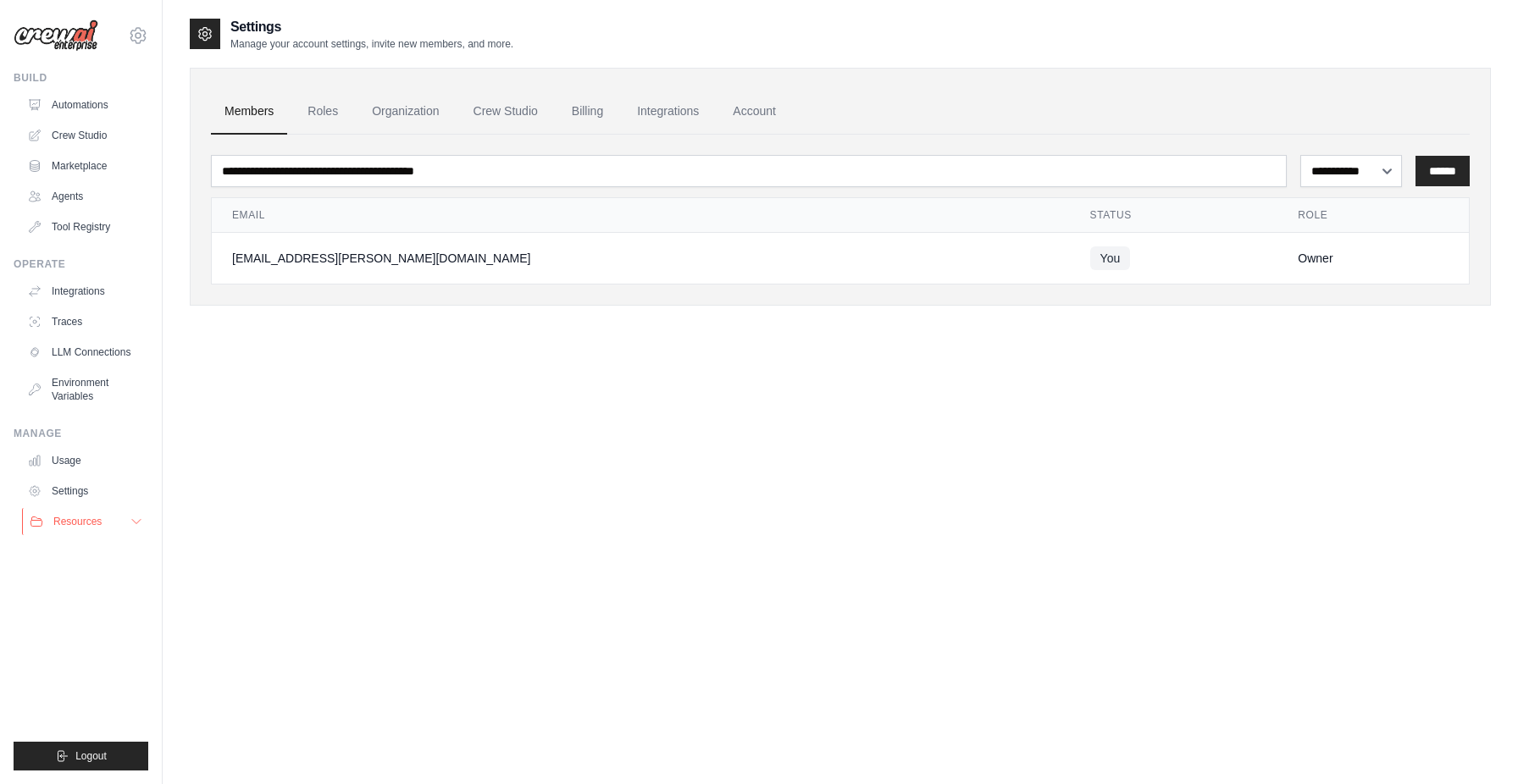
click at [74, 532] on button "Resources" at bounding box center [86, 522] width 128 height 27
click at [95, 580] on link "GitHub" at bounding box center [91, 578] width 118 height 24
click at [104, 102] on link "Automations" at bounding box center [86, 105] width 128 height 27
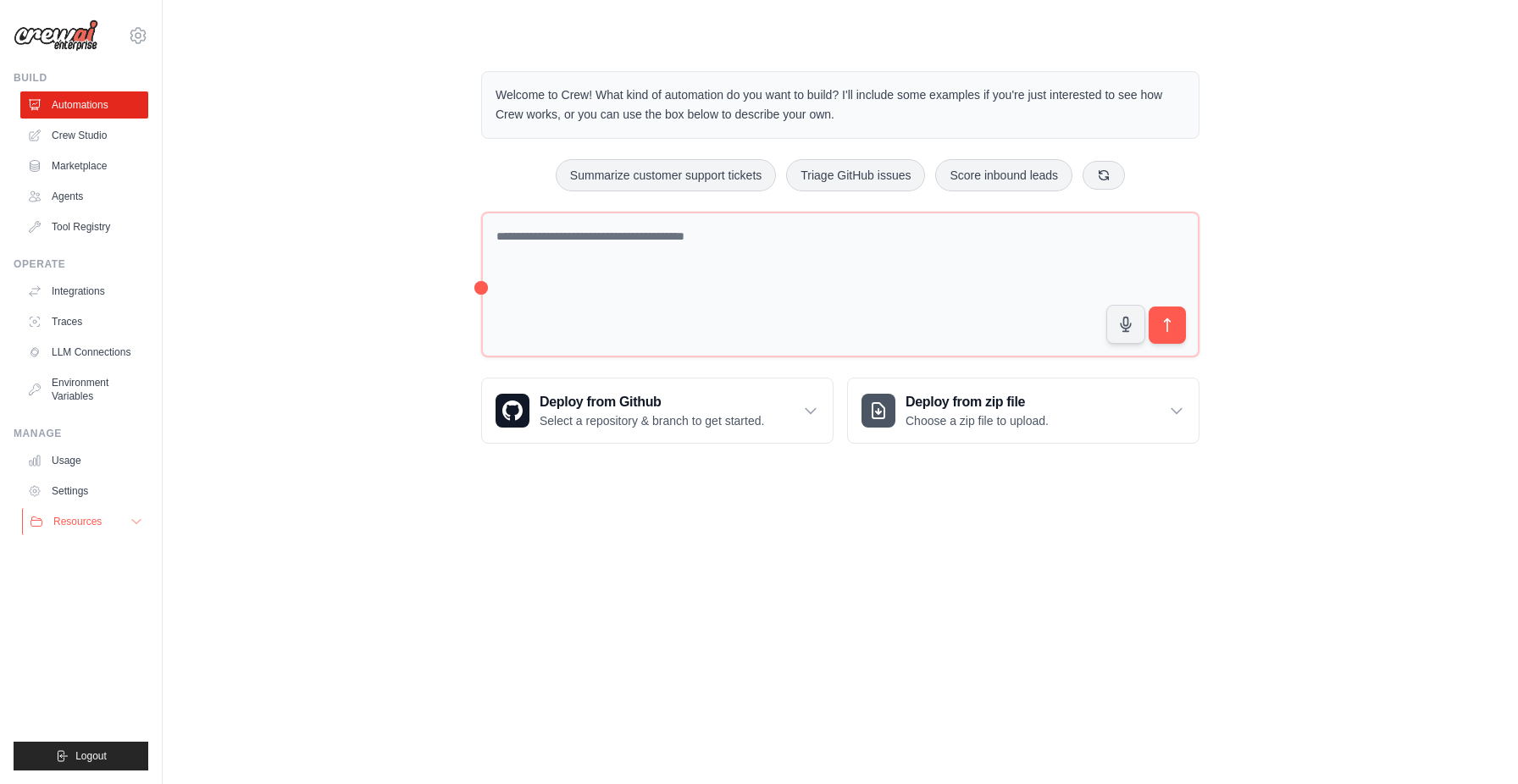
click at [79, 525] on span "Resources" at bounding box center [77, 522] width 49 height 14
click at [76, 581] on span "GitHub" at bounding box center [75, 578] width 32 height 14
